Goal: Task Accomplishment & Management: Manage account settings

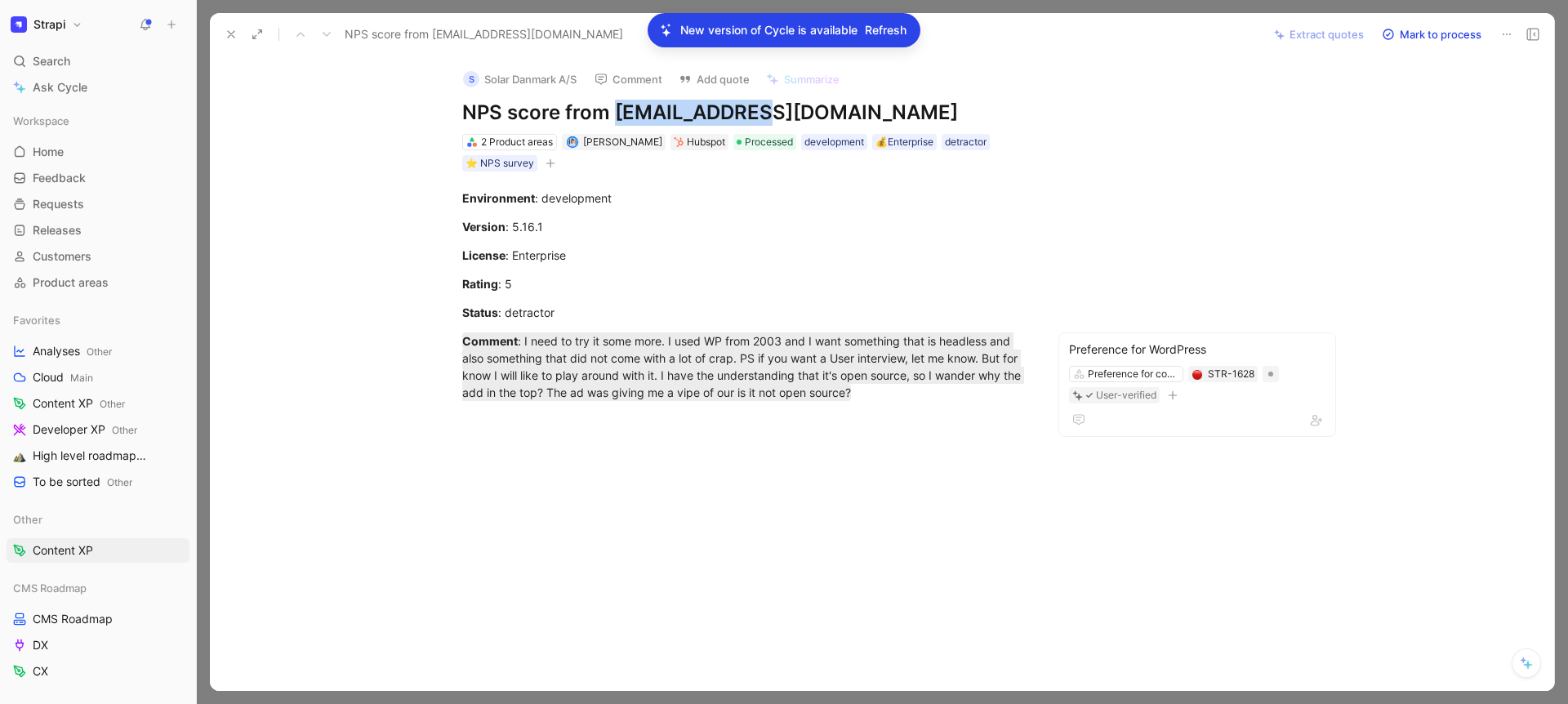
click at [886, 27] on span "Refresh" at bounding box center [885, 30] width 42 height 19
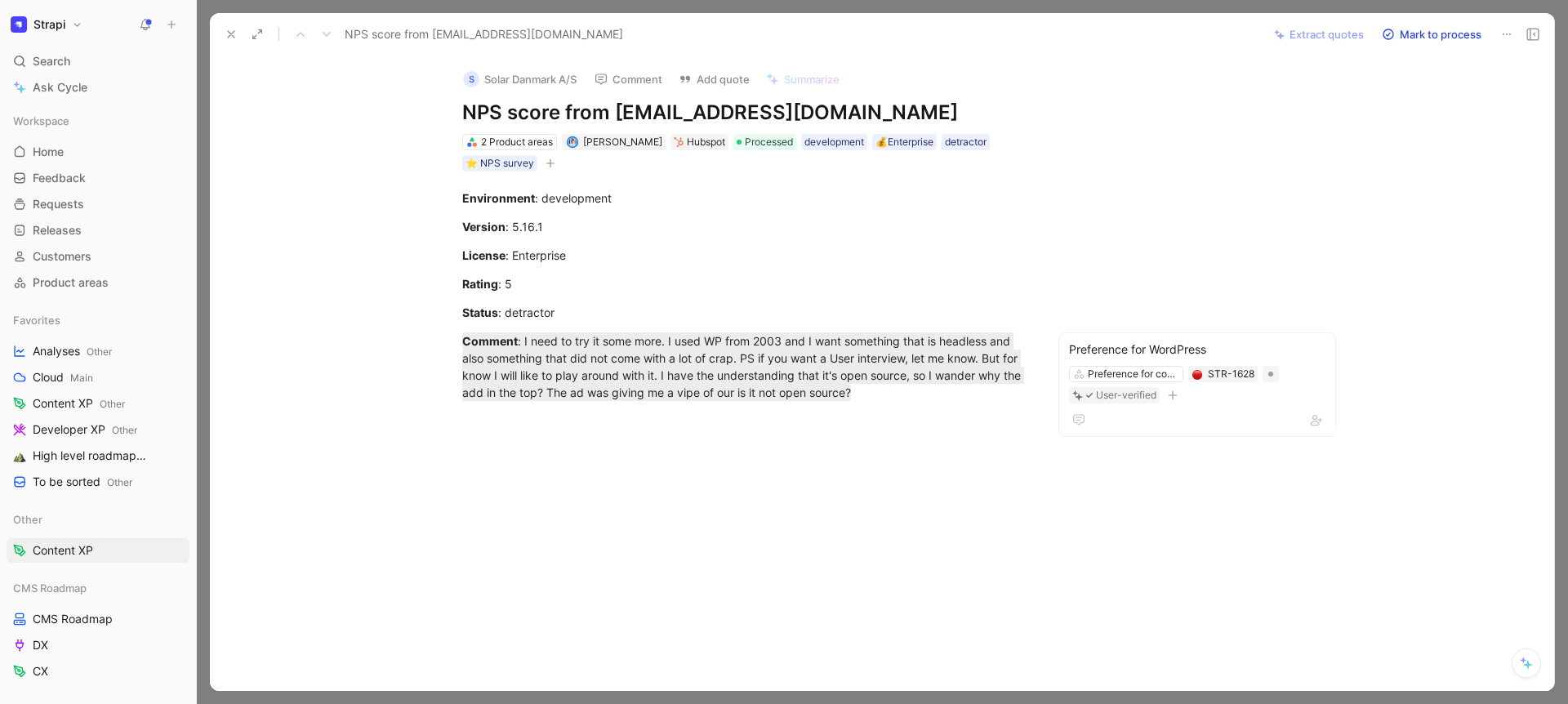
click at [230, 33] on use at bounding box center [231, 33] width 6 height 6
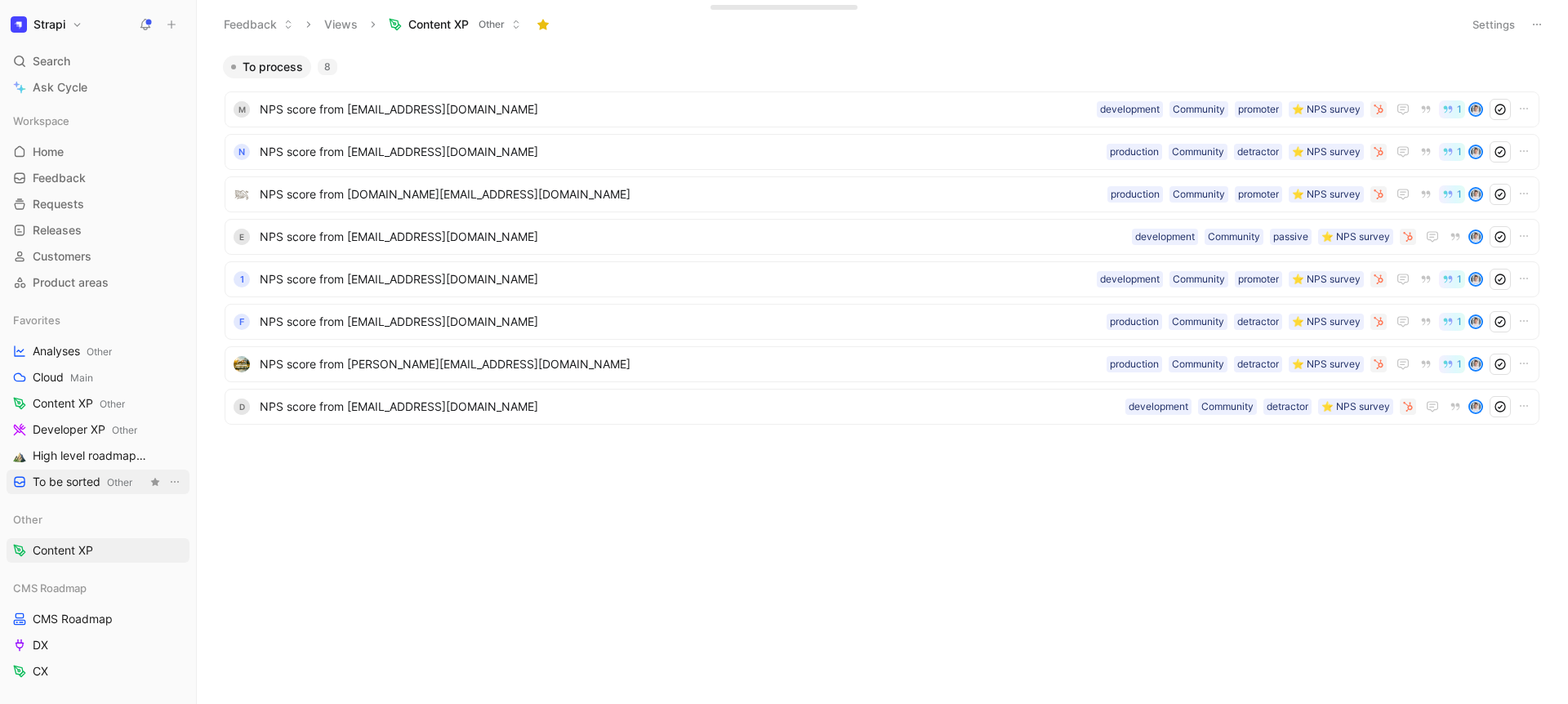
click at [84, 477] on span "To be sorted Other" at bounding box center [82, 483] width 100 height 17
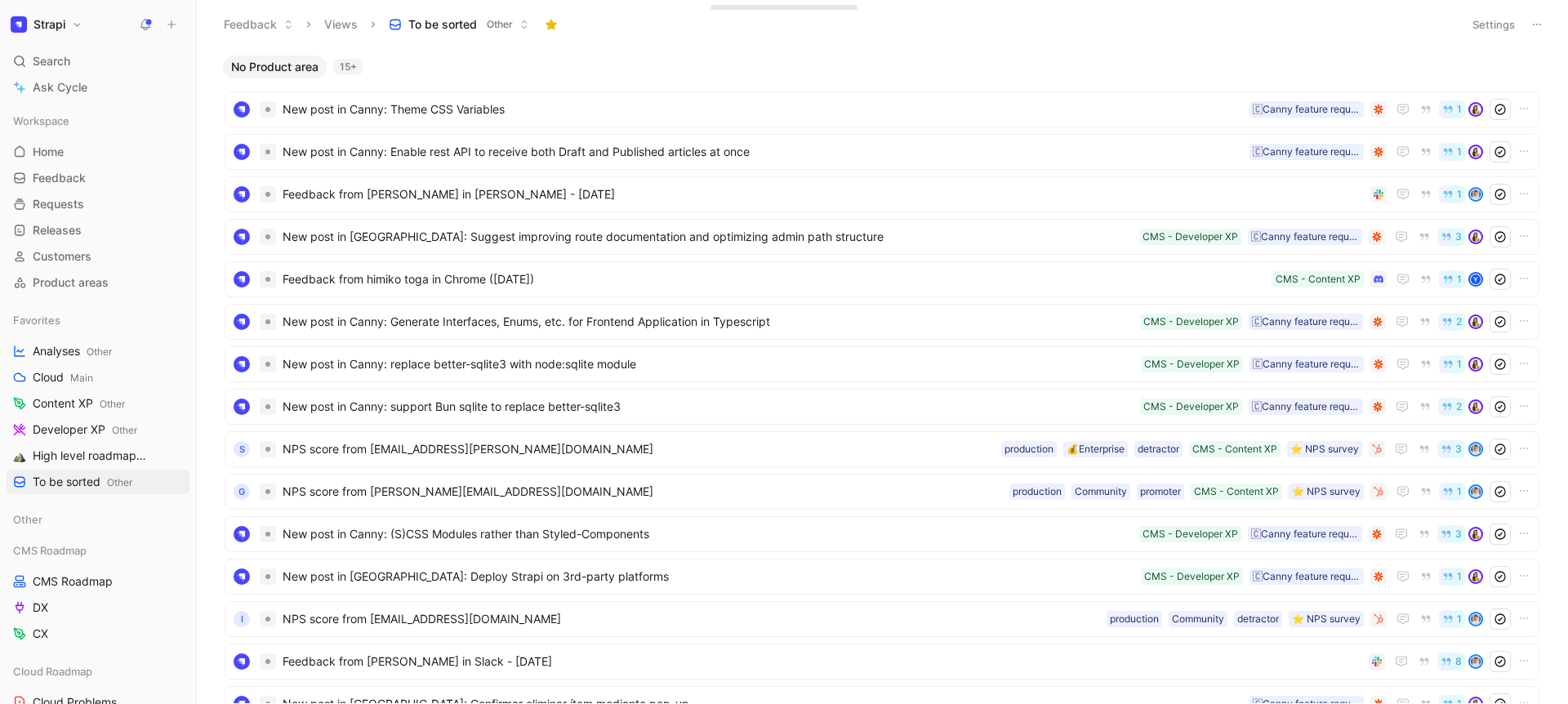
click at [1480, 35] on button "Settings" at bounding box center [1493, 24] width 57 height 23
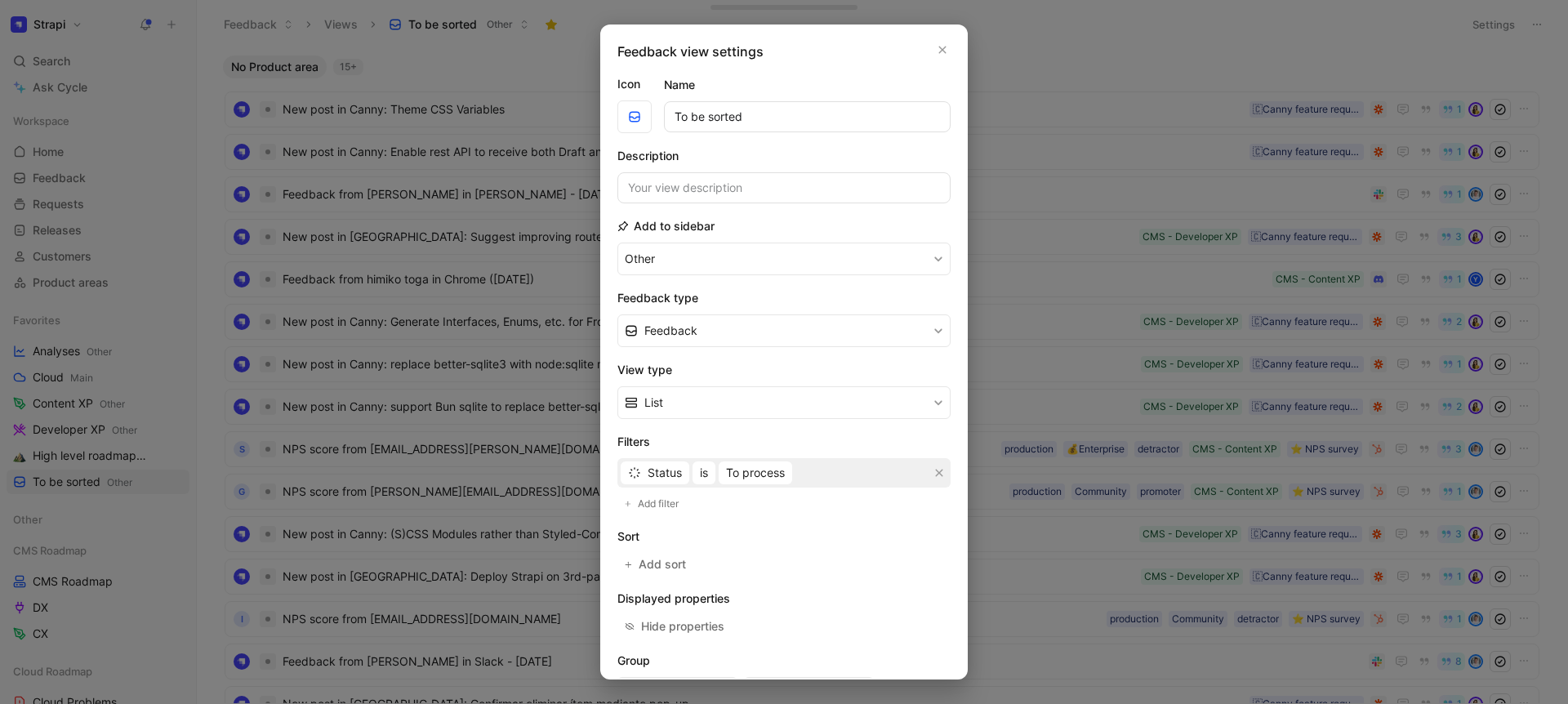
scroll to position [116, 0]
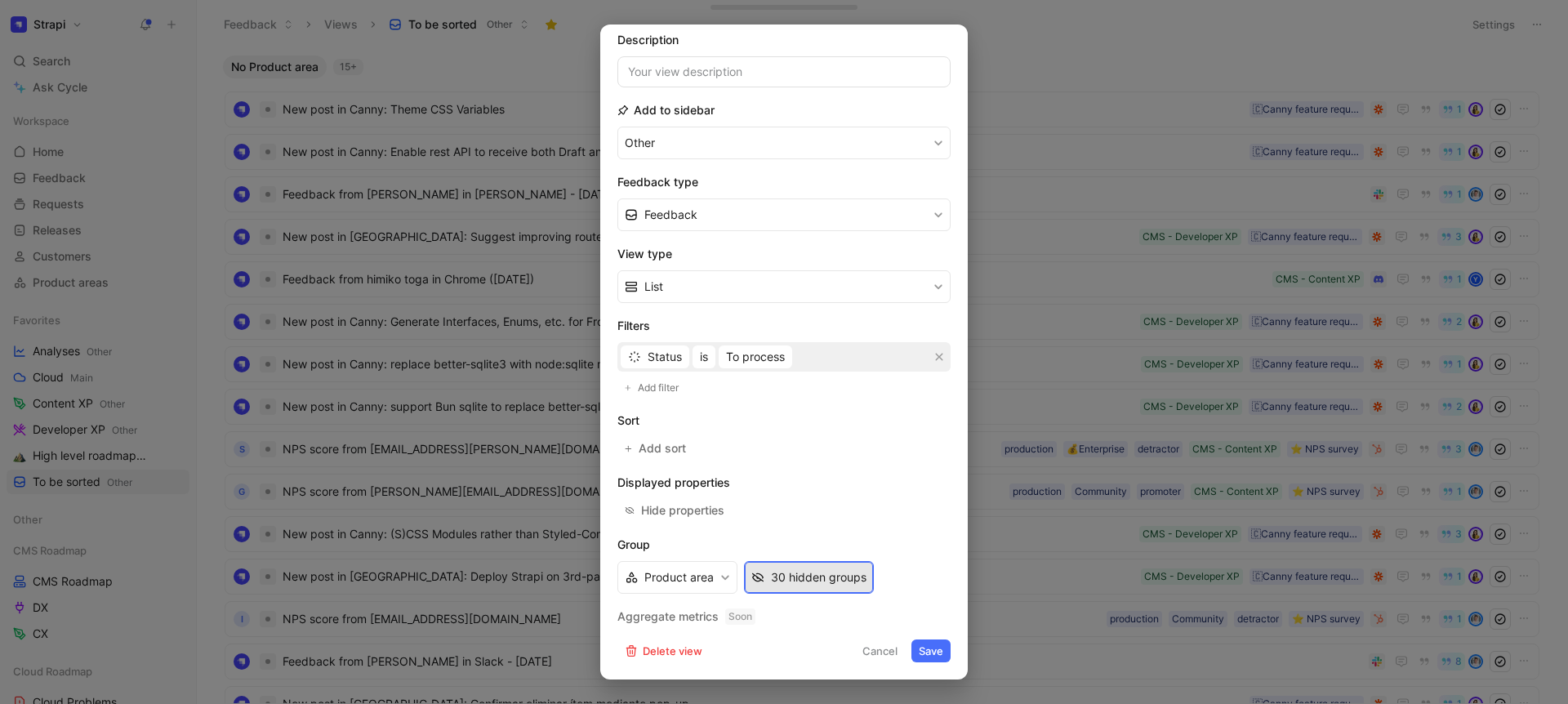
click at [799, 568] on div "30 hidden groups" at bounding box center [818, 577] width 95 height 19
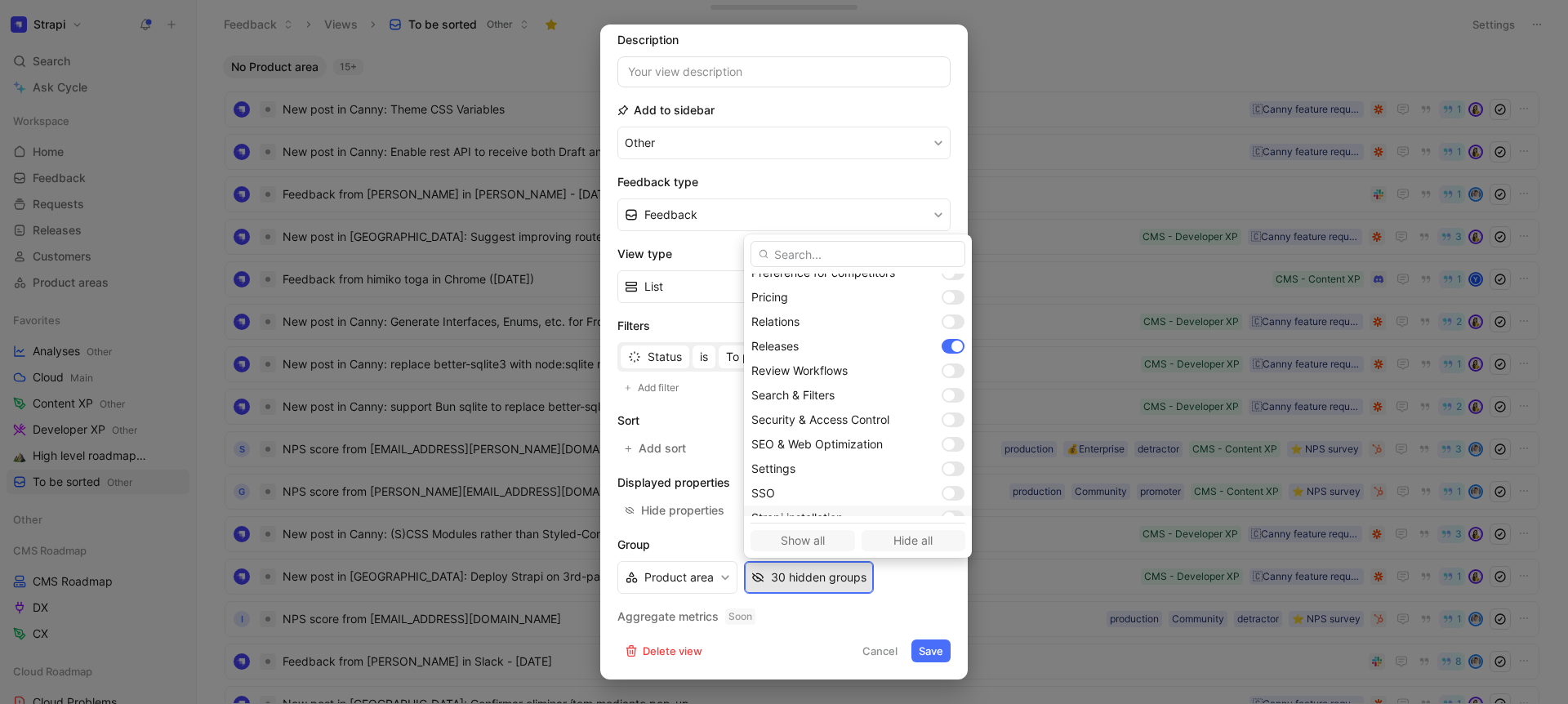
scroll to position [381, 0]
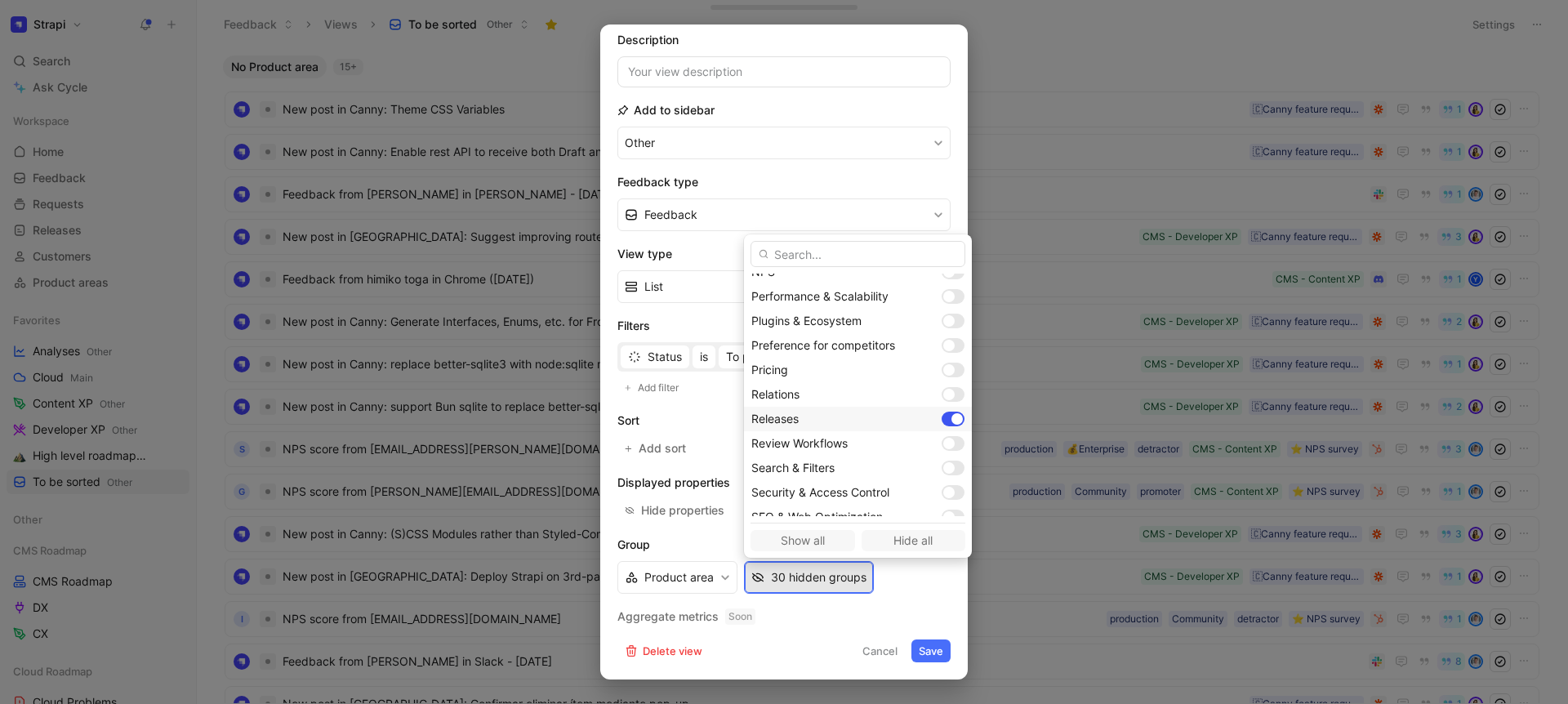
click at [941, 412] on div at bounding box center [953, 419] width 23 height 15
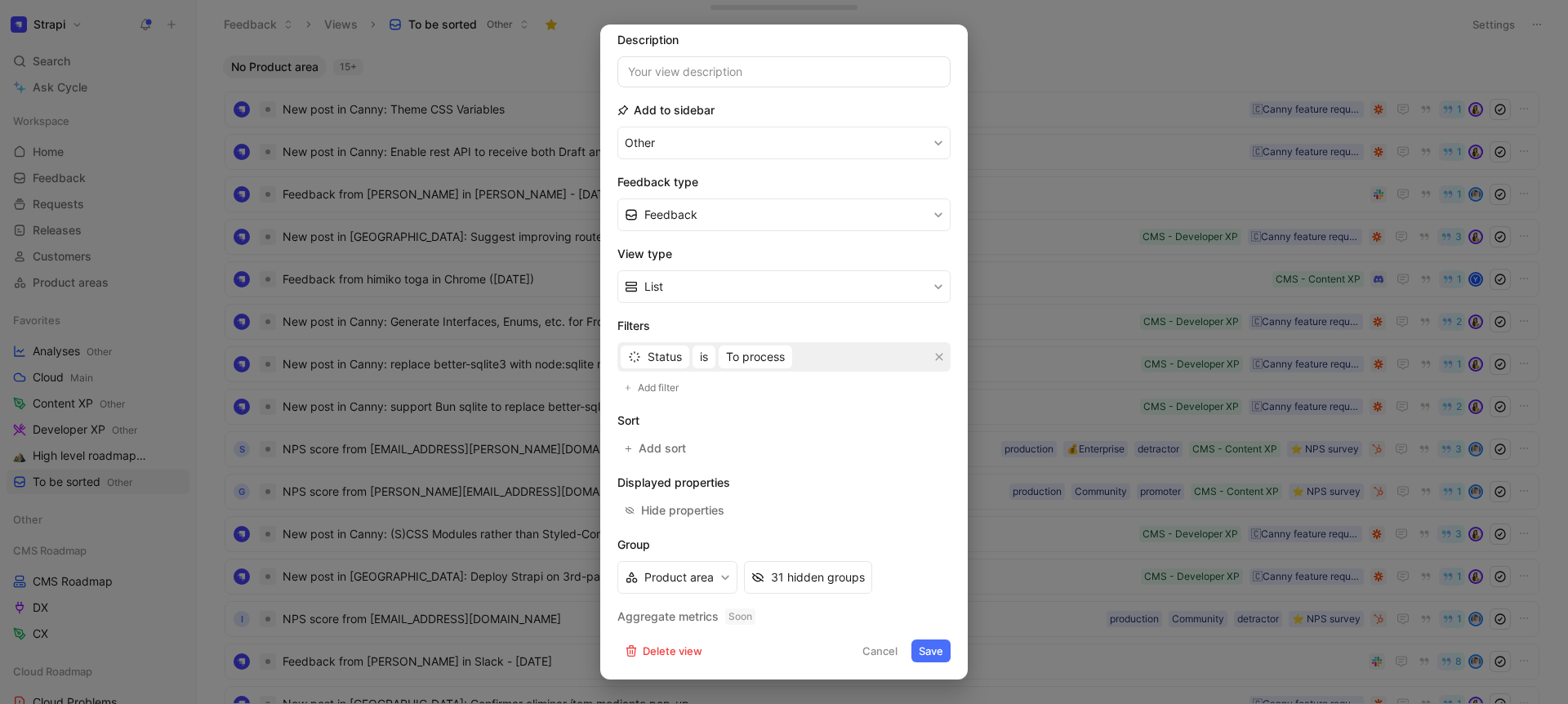
click at [927, 648] on button "Save" at bounding box center [931, 651] width 39 height 23
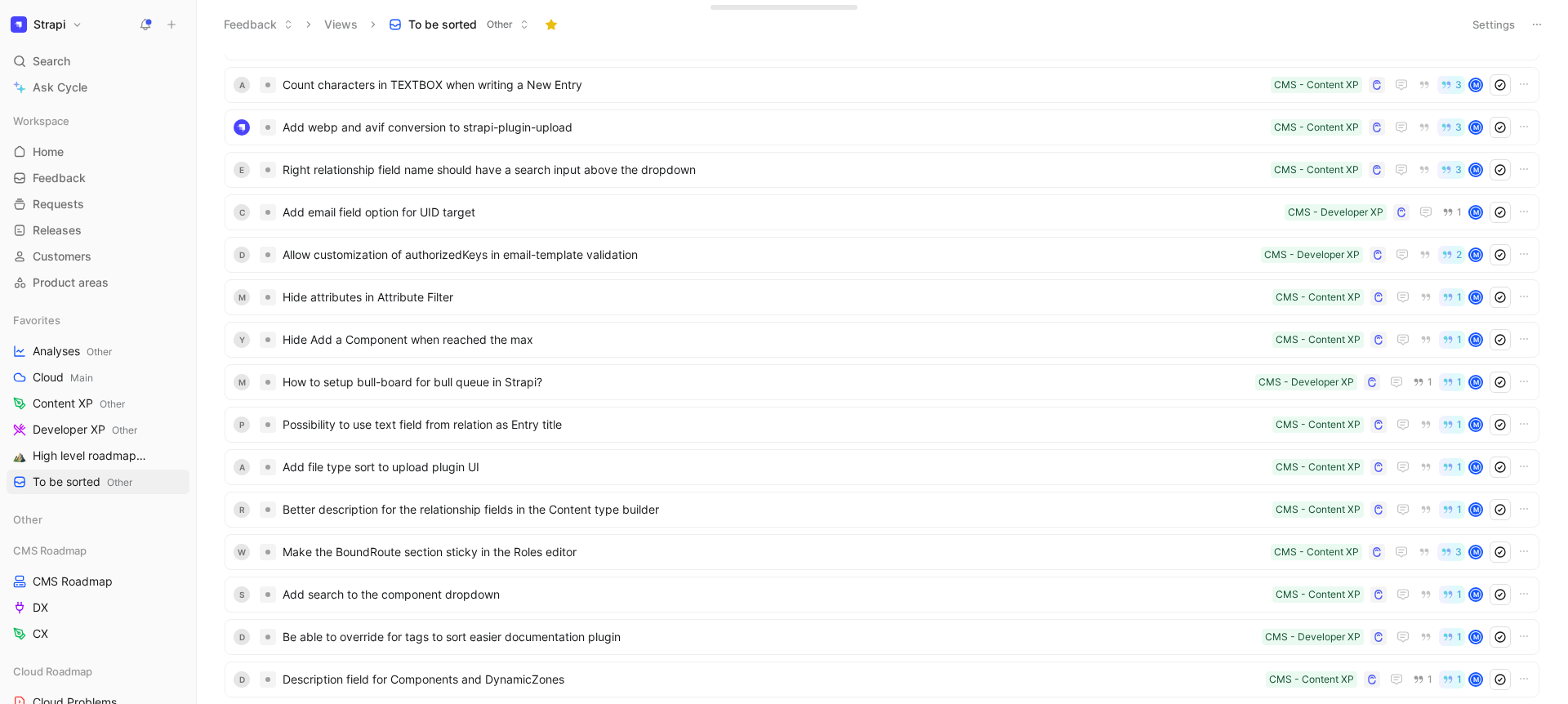
scroll to position [1707, 0]
click at [406, 347] on span "Hide Add a Component when reached the max" at bounding box center [774, 339] width 983 height 19
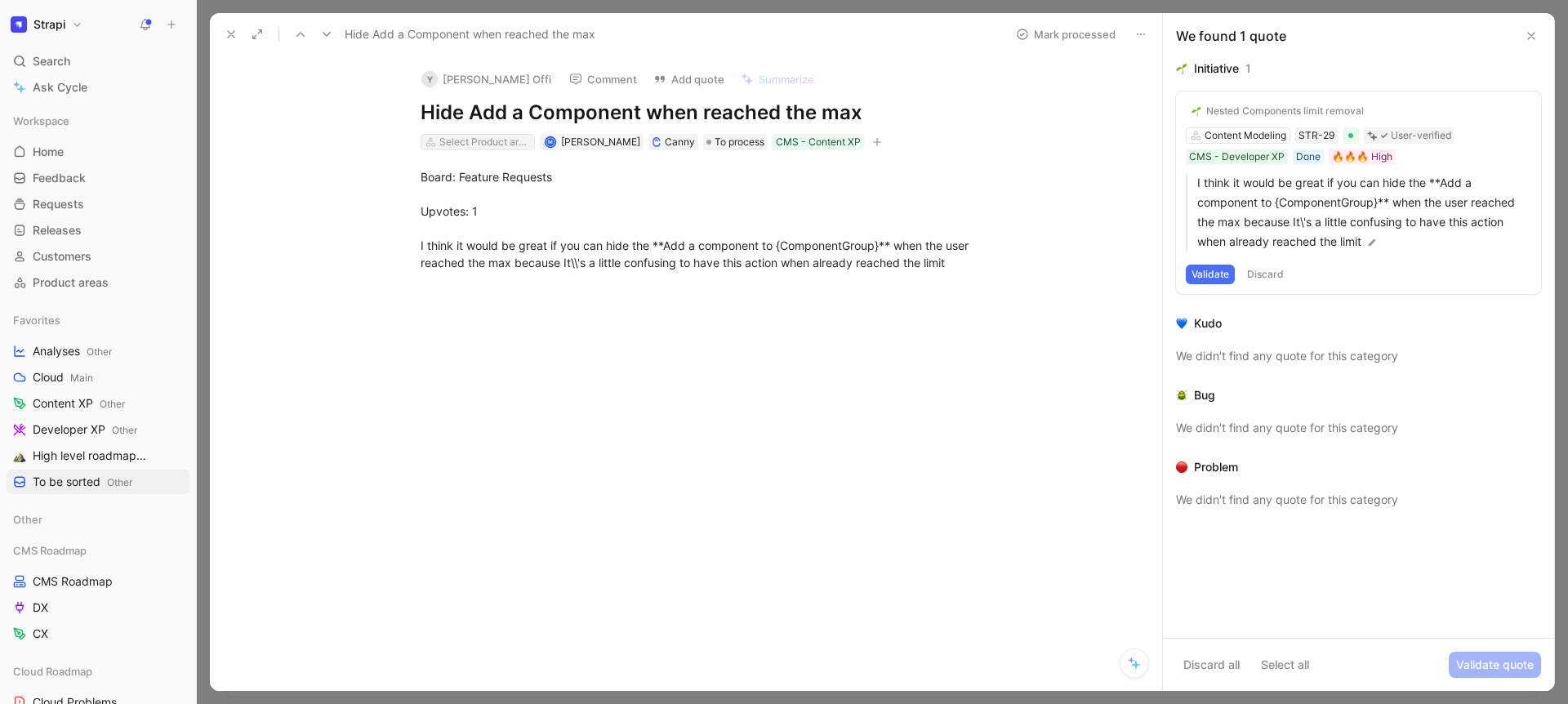
click at [483, 146] on div "Select Product areas" at bounding box center [485, 142] width 92 height 17
click at [471, 170] on input "admi" at bounding box center [515, 172] width 175 height 24
click at [461, 171] on input "auth" at bounding box center [515, 172] width 175 height 24
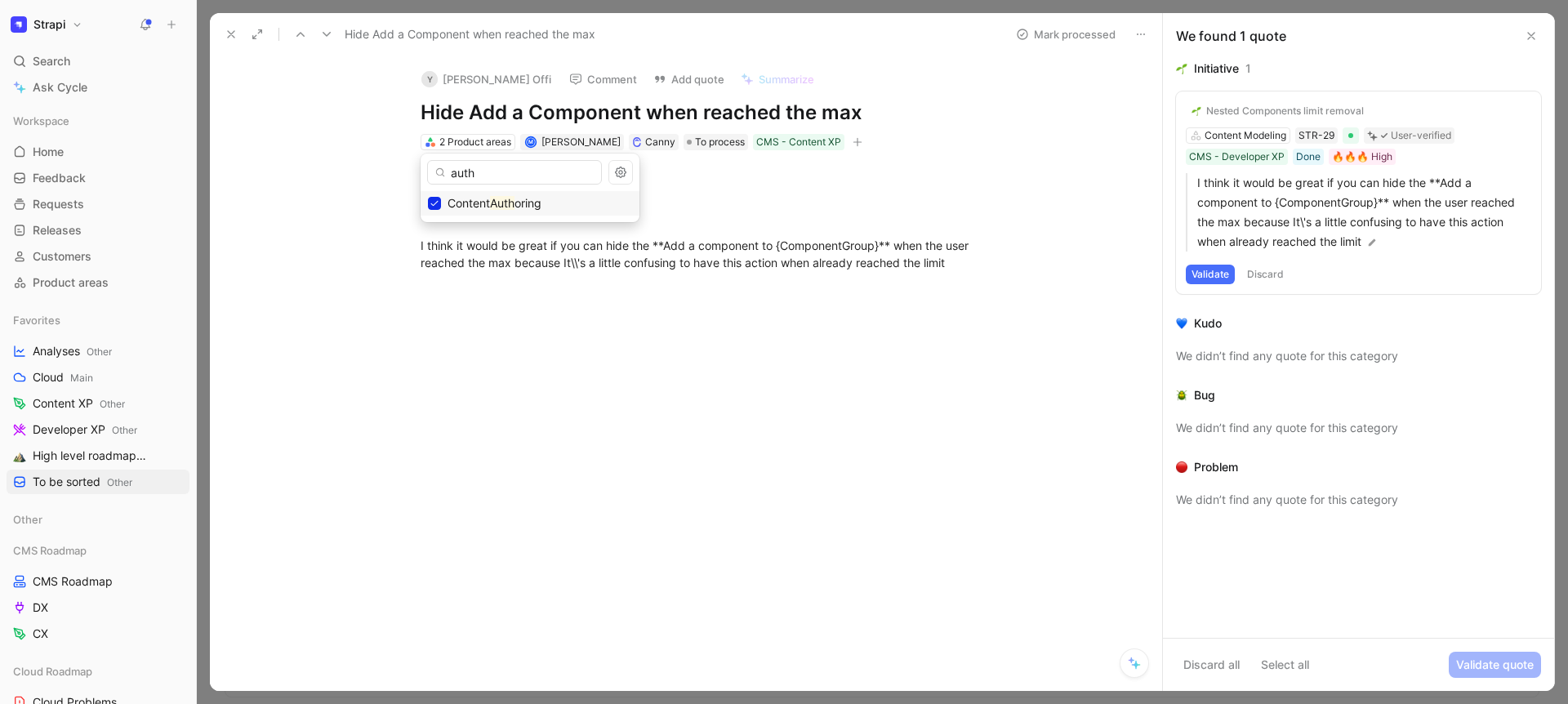
click at [461, 171] on input "auth" at bounding box center [515, 172] width 175 height 24
type input "auth"
click at [461, 141] on div "2 Product areas" at bounding box center [475, 142] width 72 height 17
type input "mode"
click at [242, 31] on button at bounding box center [231, 34] width 23 height 23
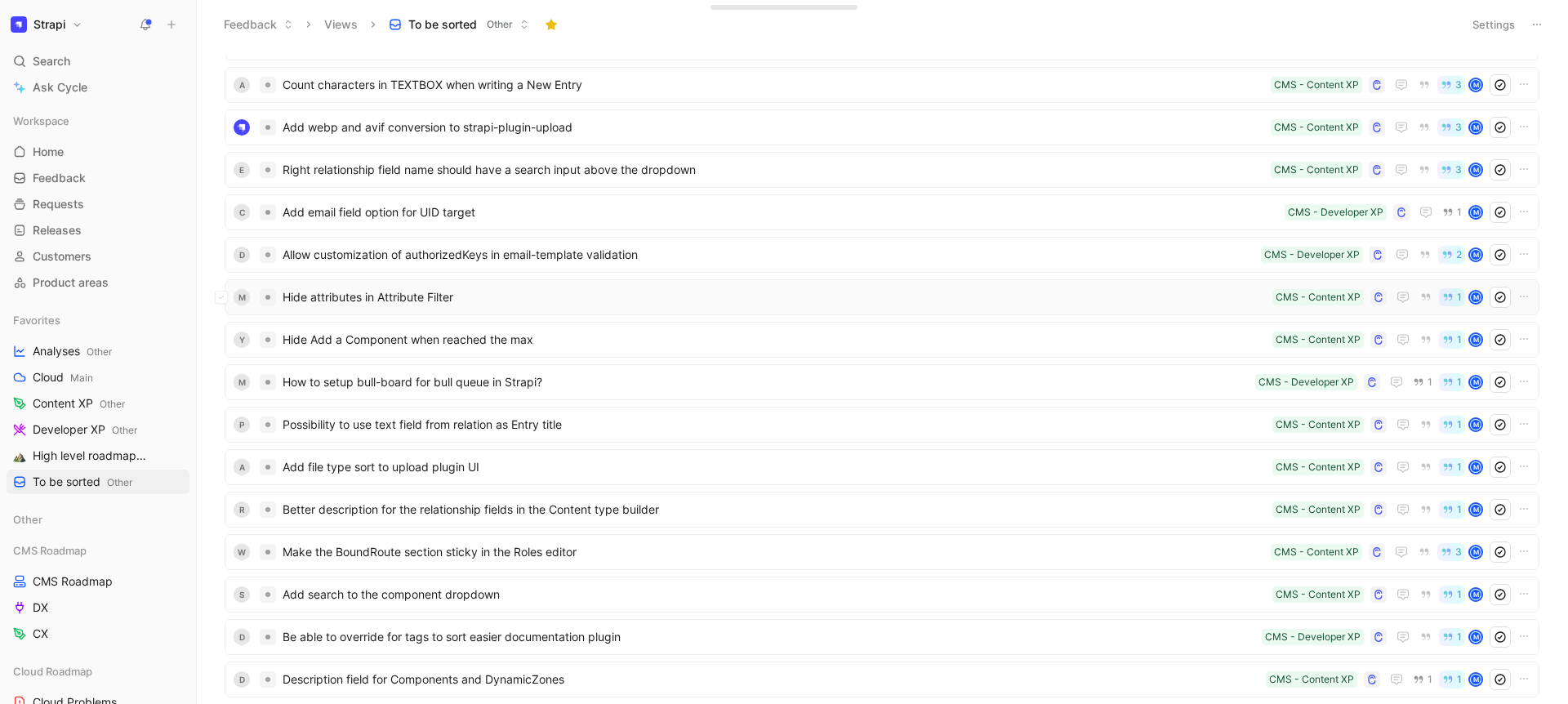
click at [404, 285] on div "M Hide attributes in Attribute Filter CMS - Content XP 1 M" at bounding box center [882, 296] width 1315 height 36
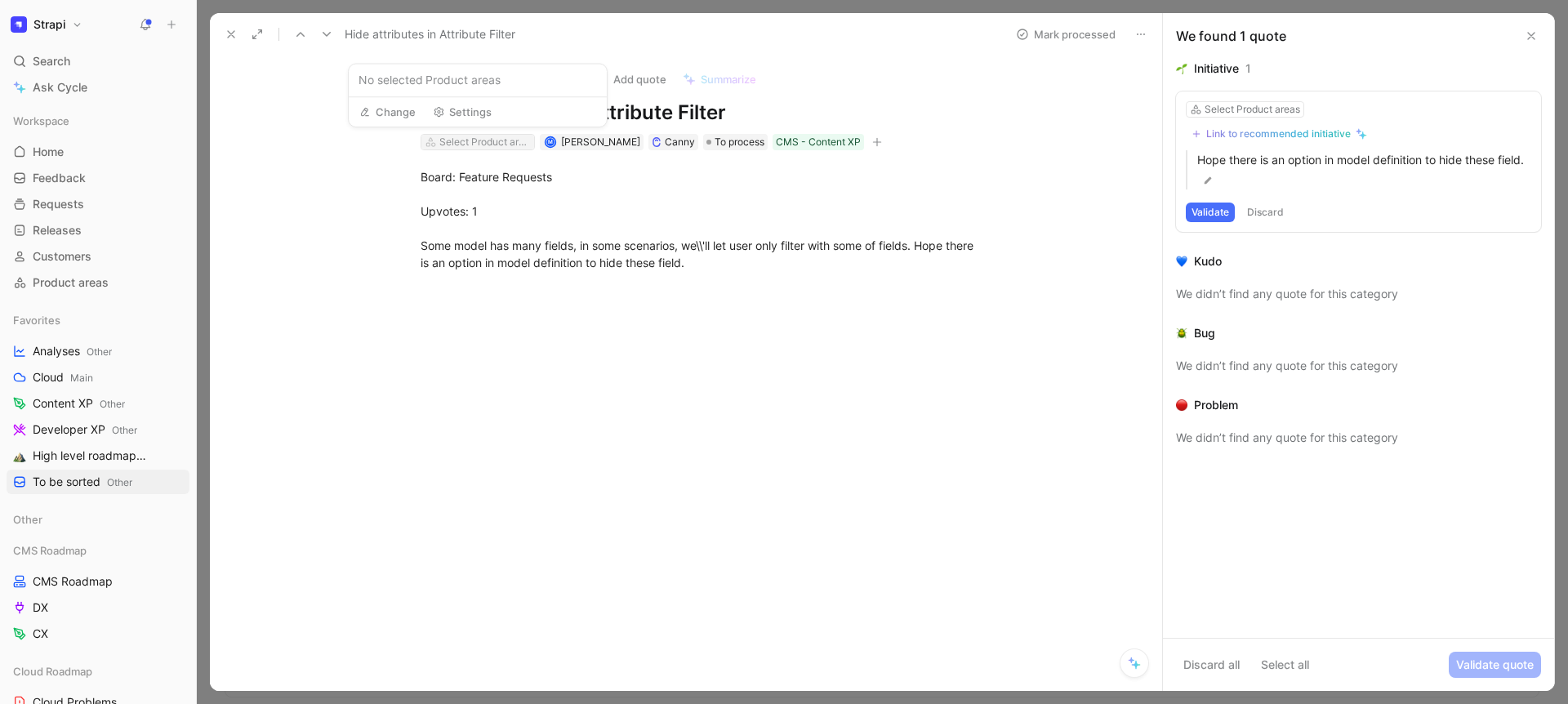
click at [468, 147] on div "Select Product areas" at bounding box center [485, 142] width 92 height 17
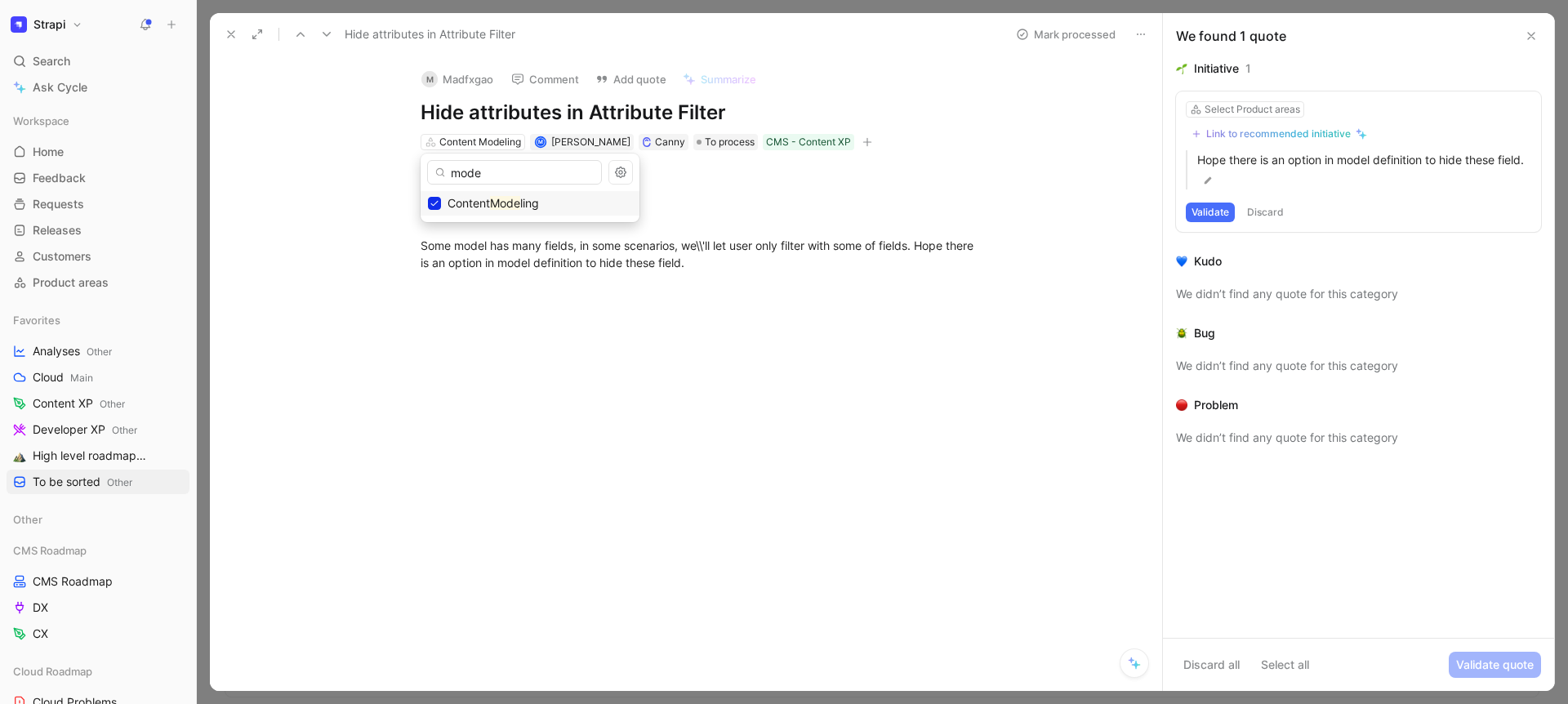
type input "mode"
click at [225, 26] on button at bounding box center [231, 34] width 23 height 23
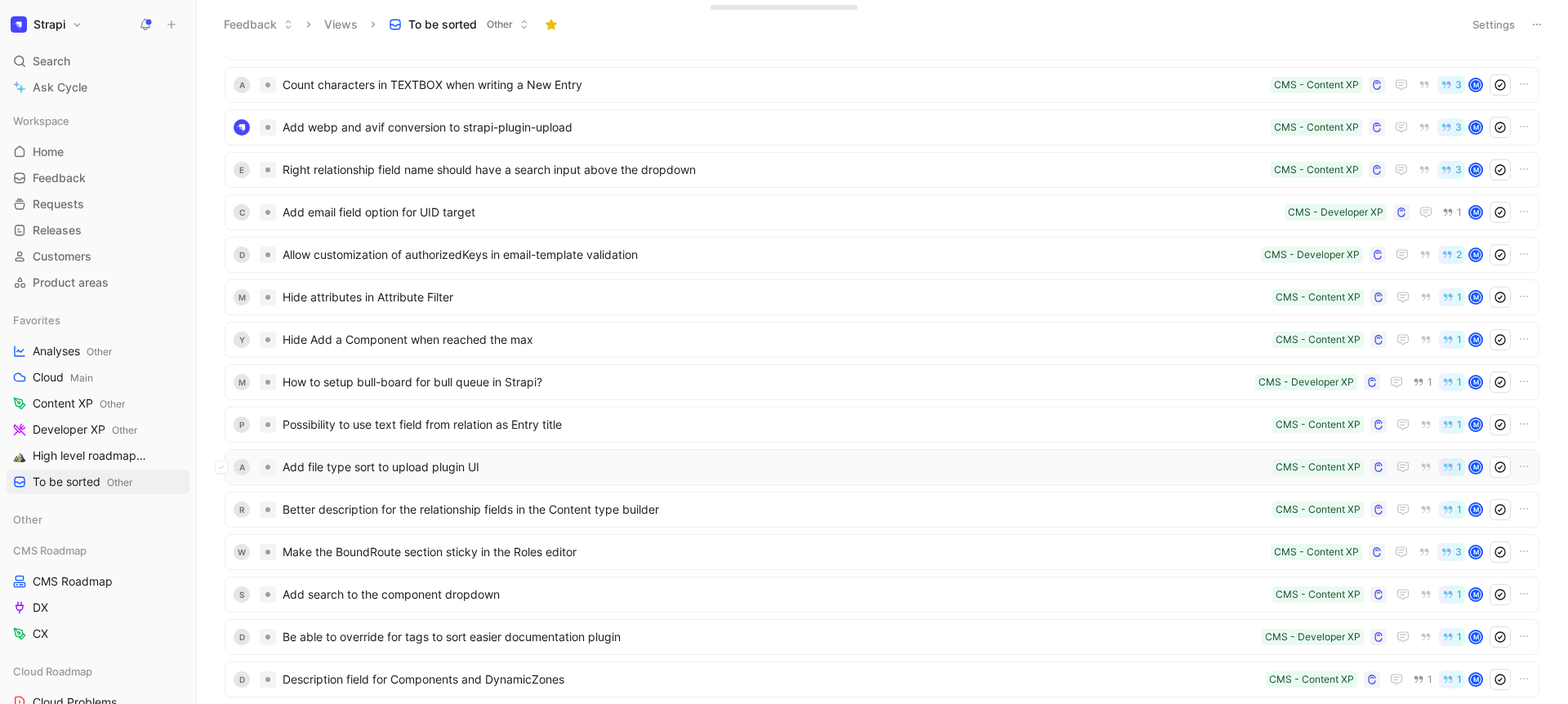
click at [586, 477] on span "Add file type sort to upload plugin UI" at bounding box center [774, 467] width 983 height 19
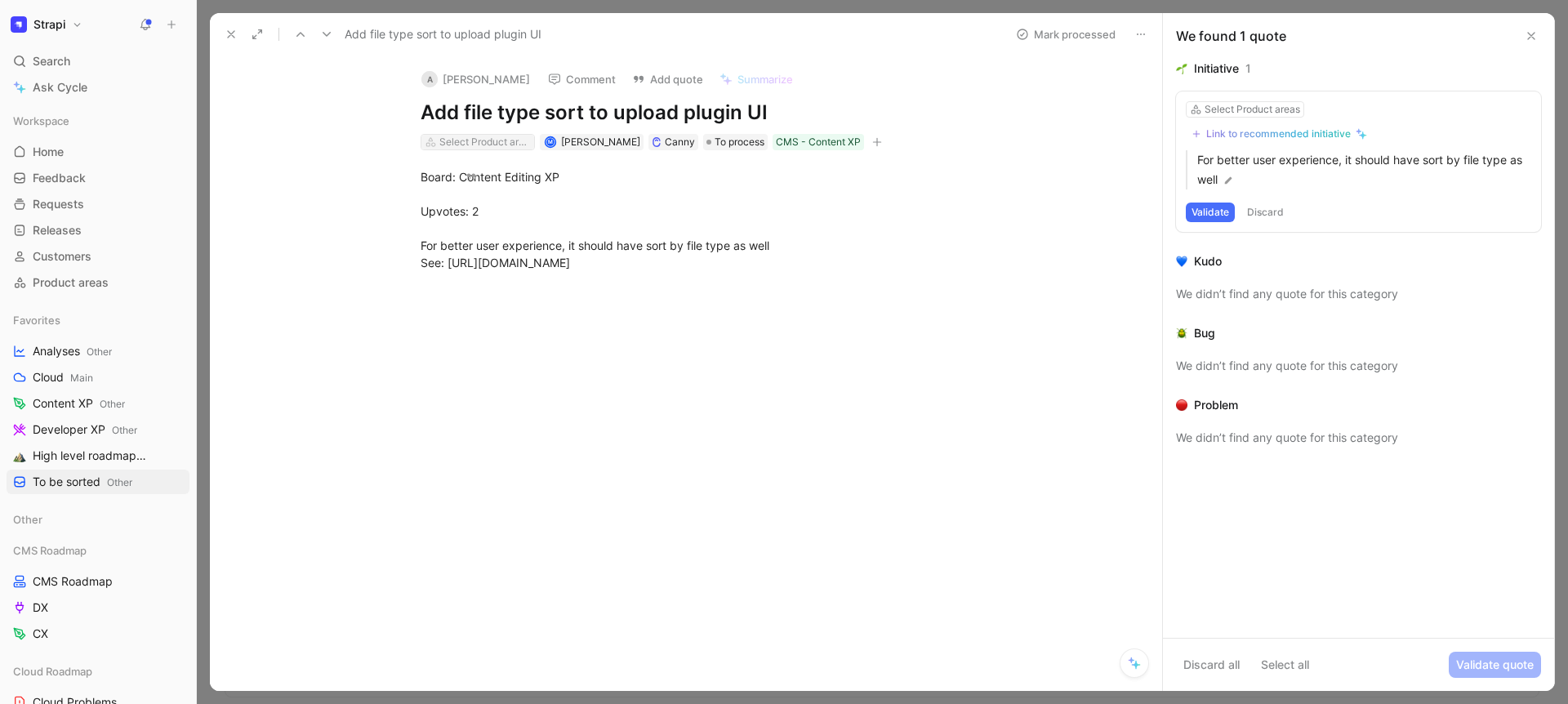
click at [460, 138] on div "Select Product areas" at bounding box center [485, 142] width 92 height 17
type input "med"
click at [225, 31] on icon at bounding box center [231, 34] width 13 height 13
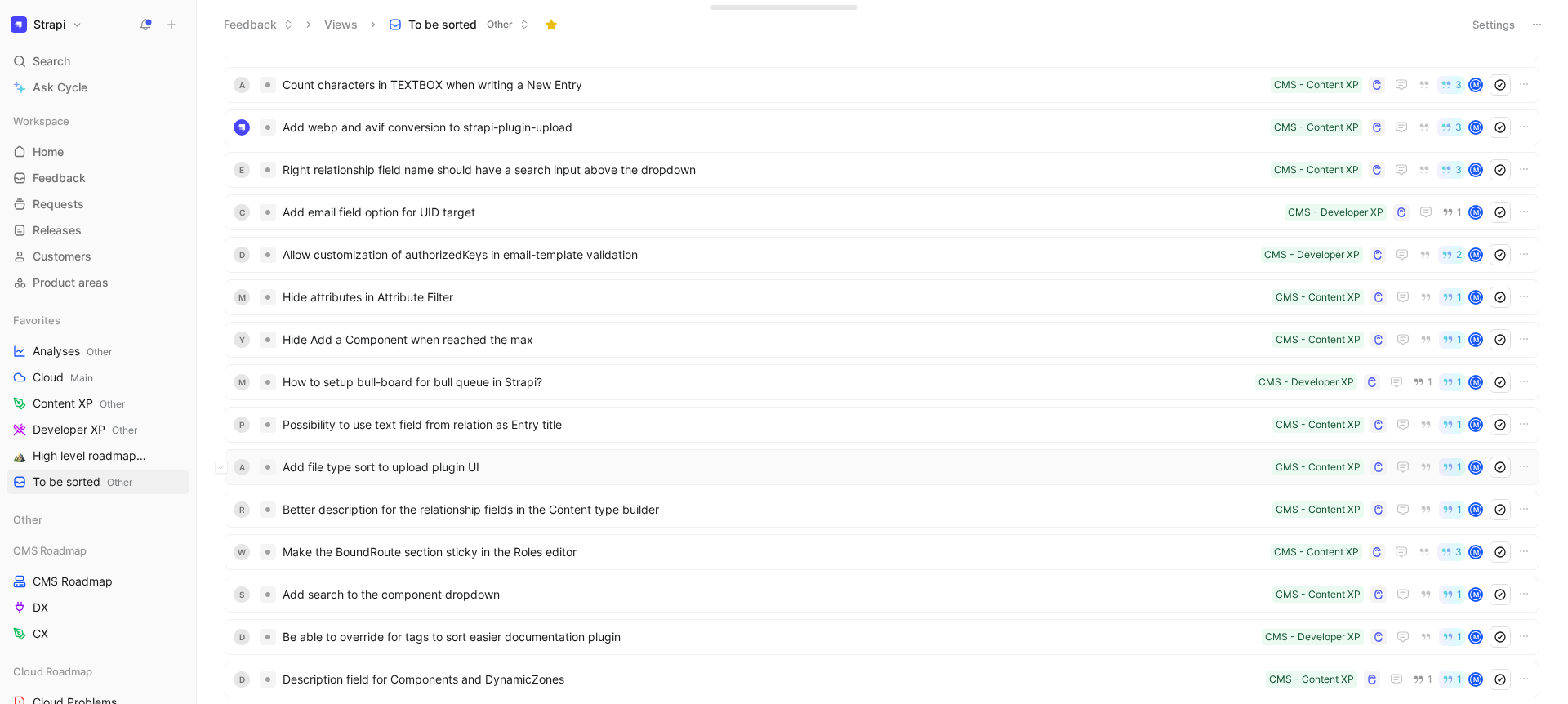
click at [369, 465] on span "Add file type sort to upload plugin UI" at bounding box center [774, 467] width 983 height 19
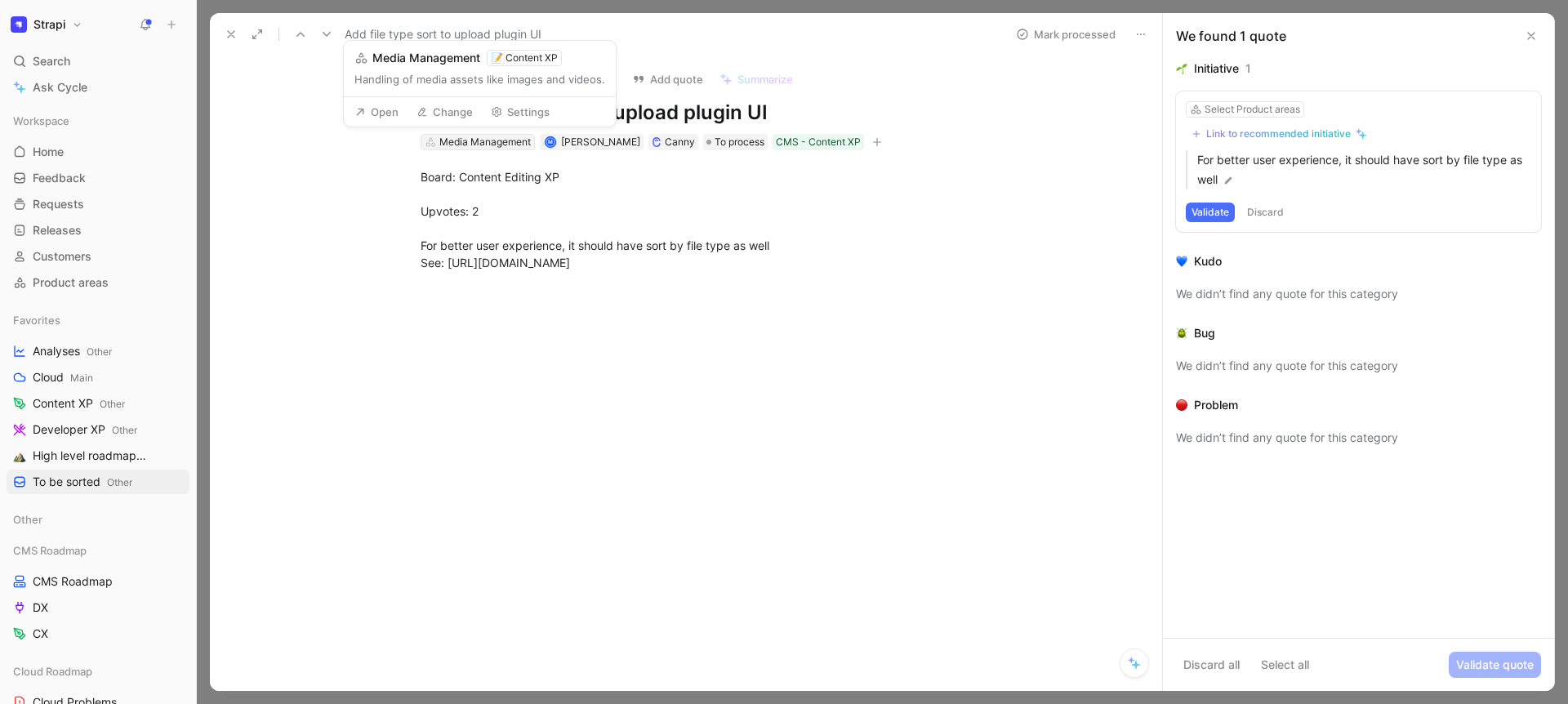
click at [479, 139] on div "Media Management" at bounding box center [485, 142] width 92 height 17
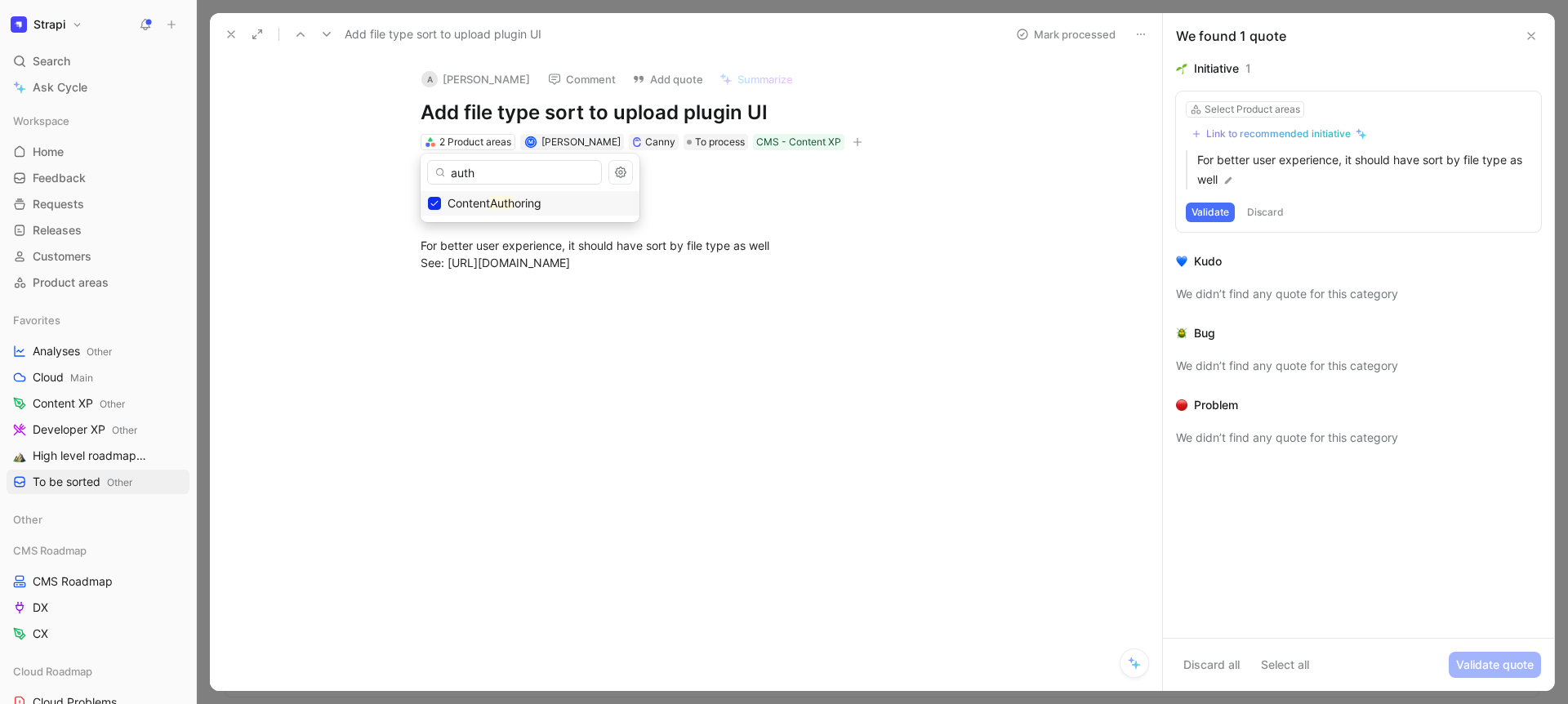
type input "auth"
click at [220, 31] on button at bounding box center [231, 34] width 23 height 23
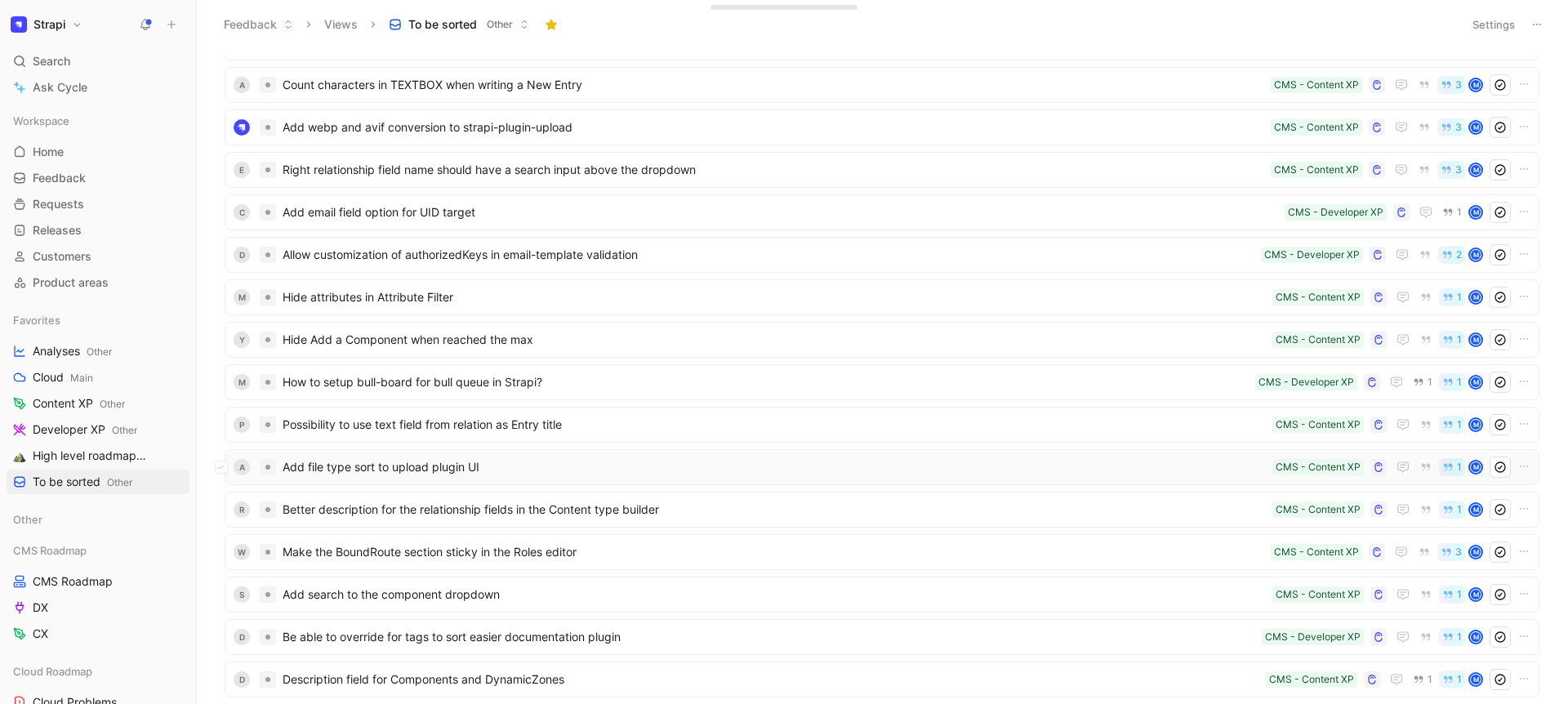
click at [427, 468] on span "Add file type sort to upload plugin UI" at bounding box center [774, 467] width 983 height 19
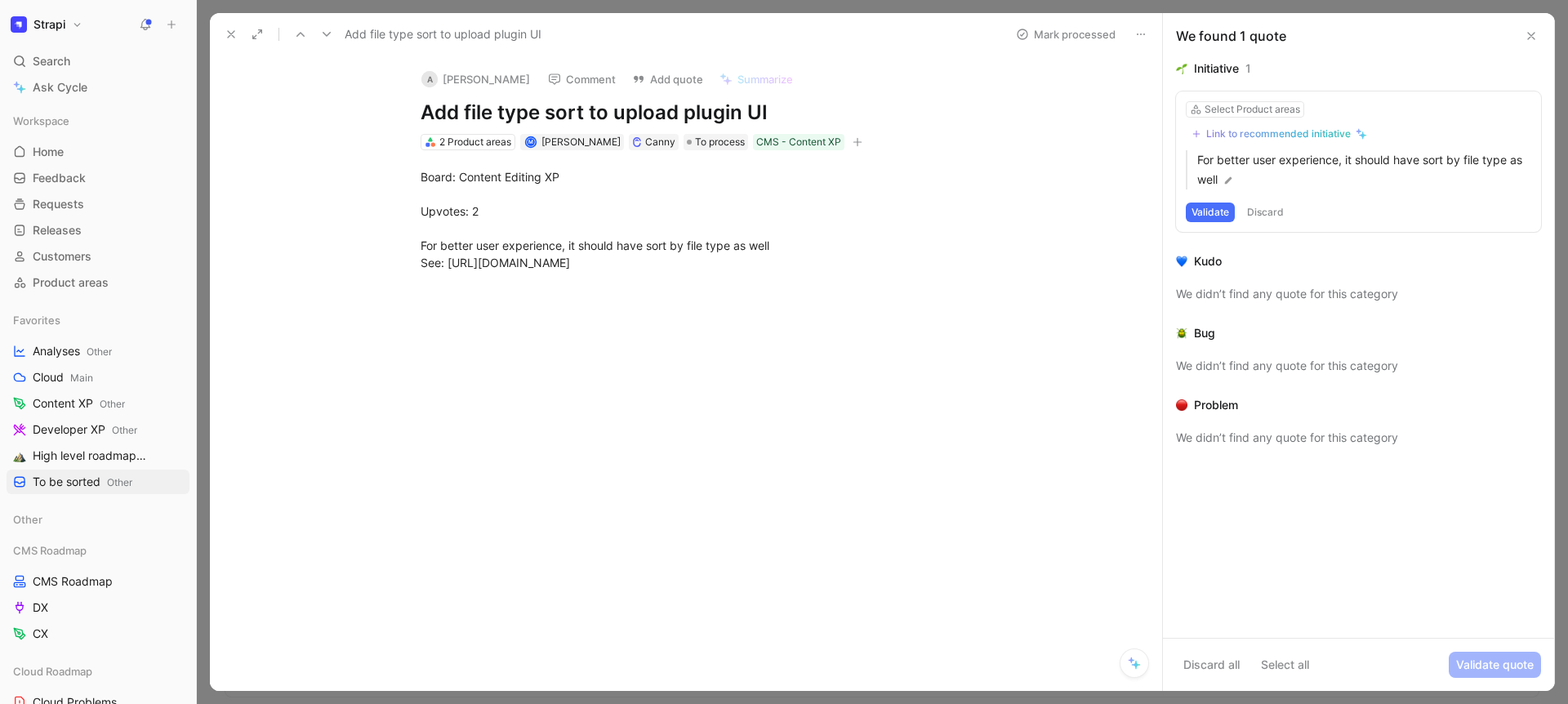
click at [236, 37] on icon at bounding box center [231, 34] width 13 height 13
